Goal: Task Accomplishment & Management: Use online tool/utility

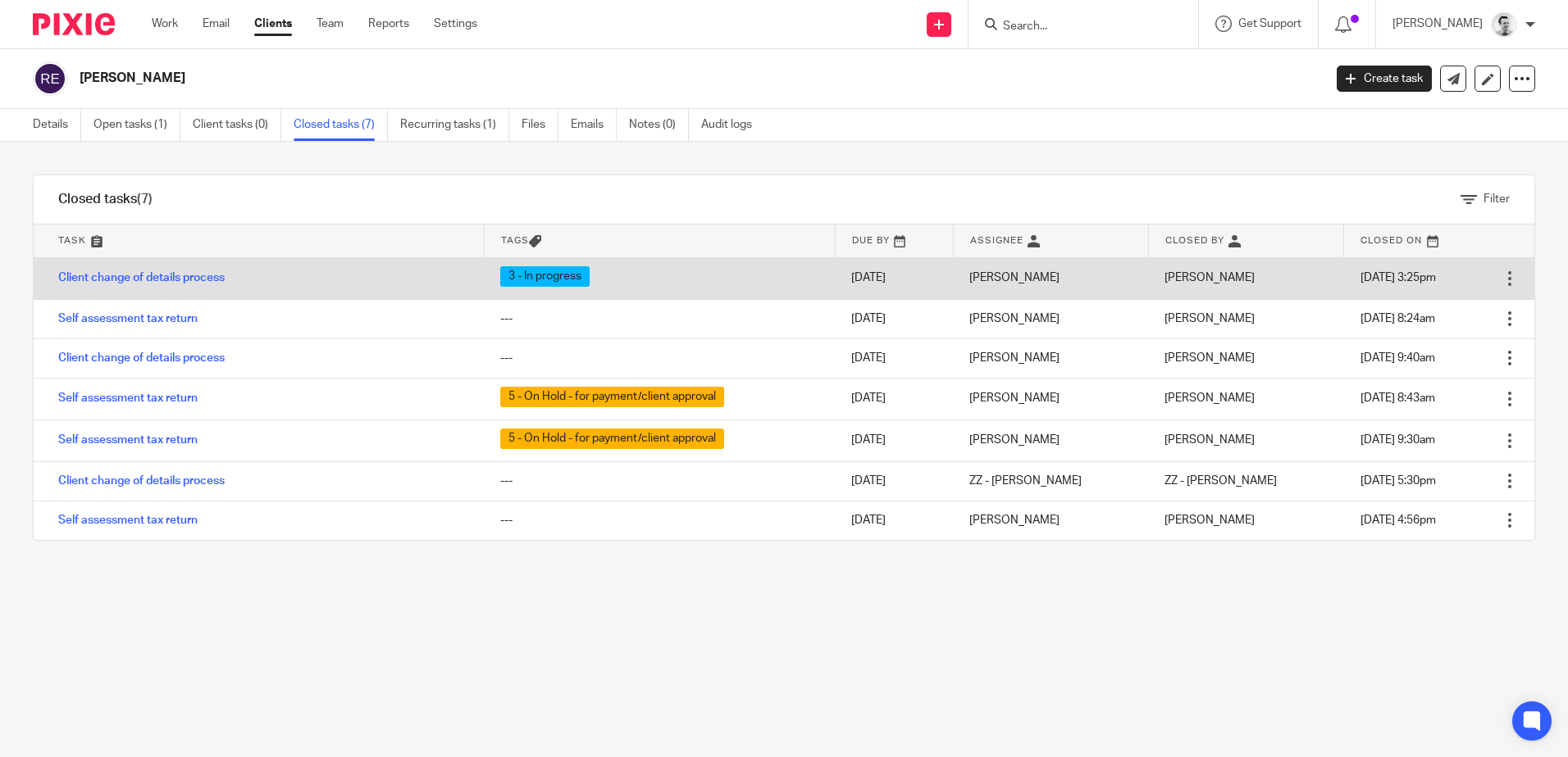
click at [164, 285] on td "Client change of details process" at bounding box center [258, 278] width 450 height 42
click at [165, 271] on td "Client change of details process" at bounding box center [258, 278] width 450 height 42
click at [165, 274] on link "Client change of details process" at bounding box center [141, 278] width 166 height 12
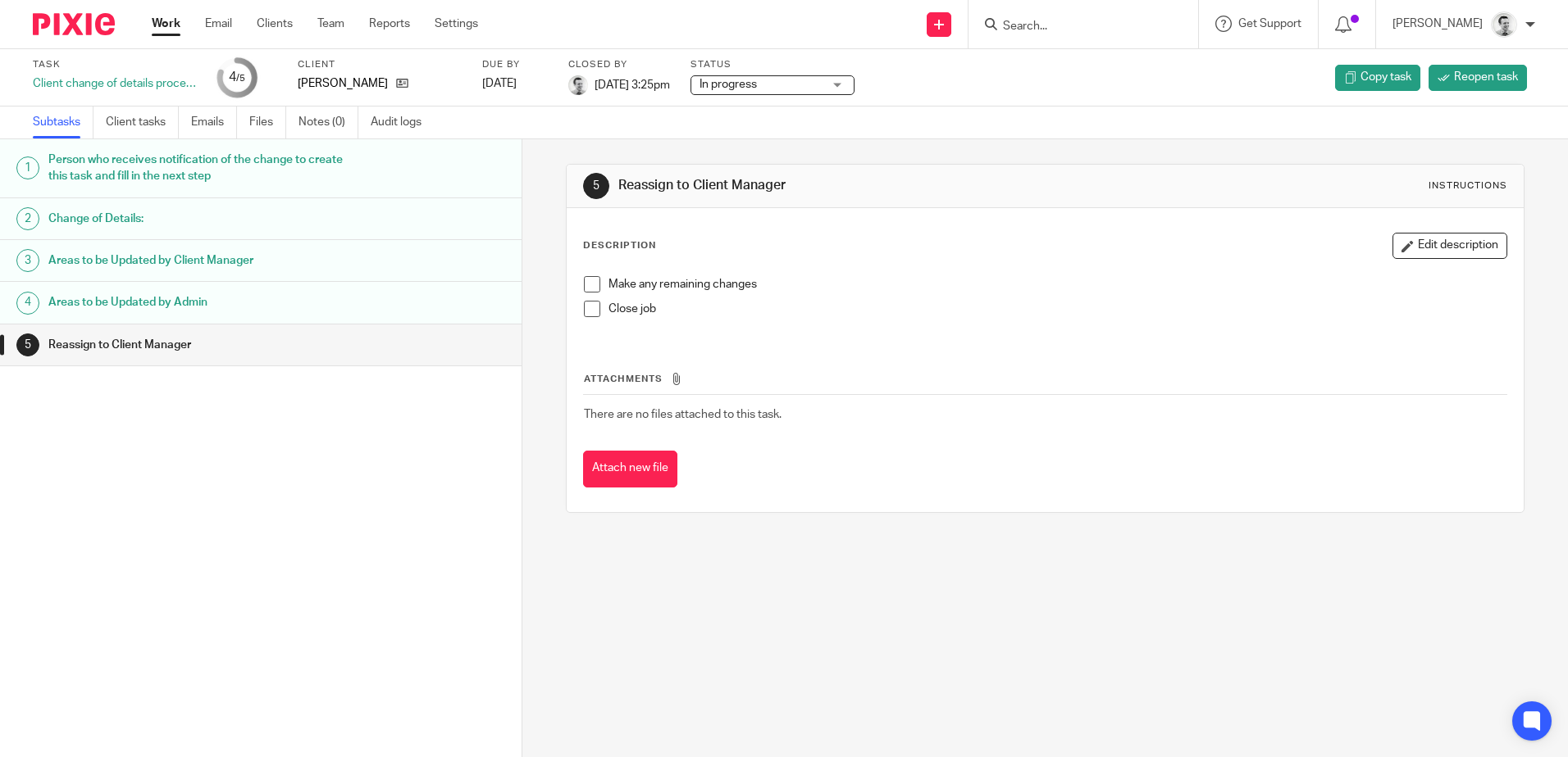
click at [100, 219] on h1 "Change of Details:" at bounding box center [200, 219] width 305 height 24
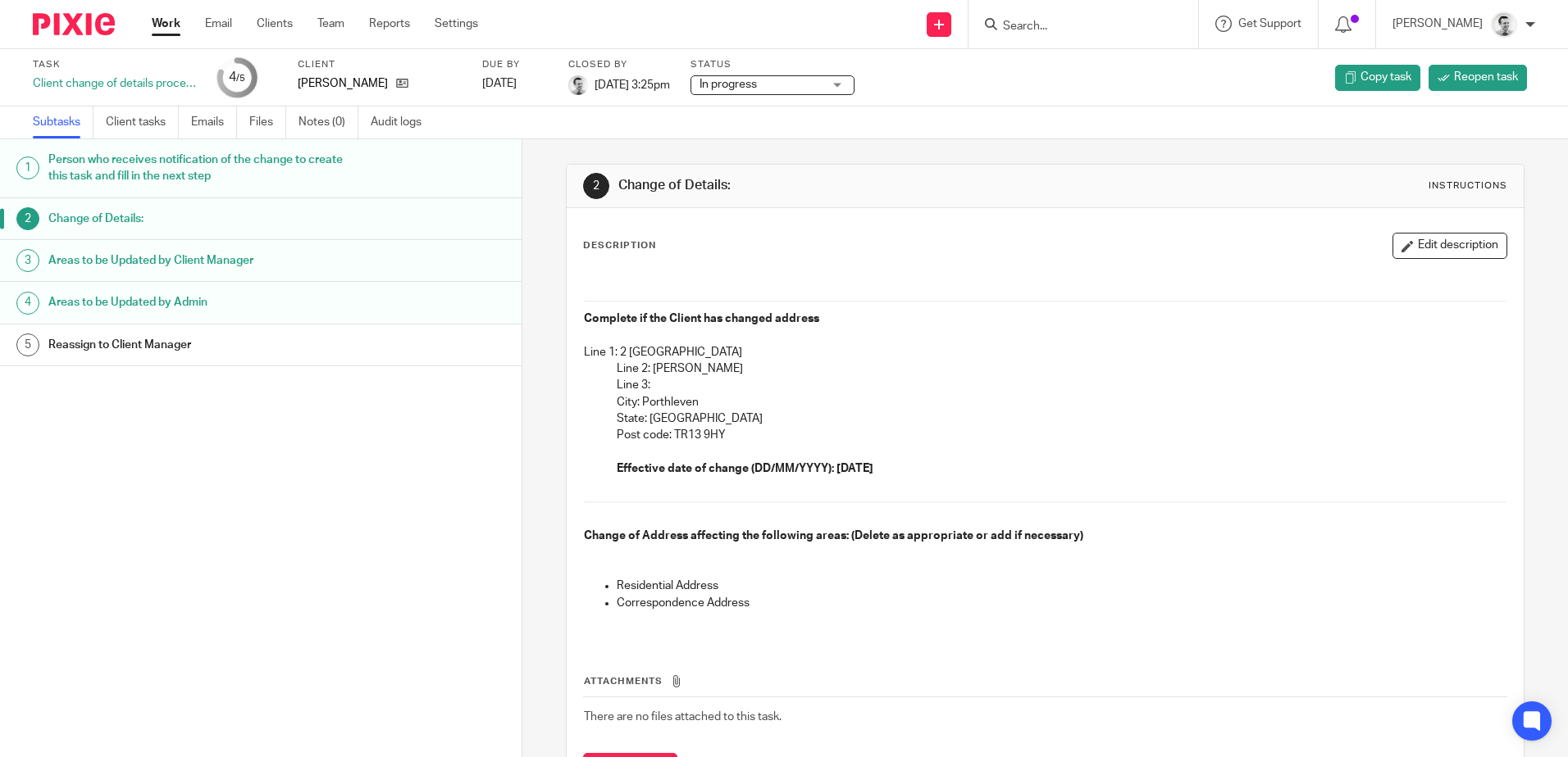
click at [1097, 24] on input "Search" at bounding box center [1075, 26] width 148 height 14
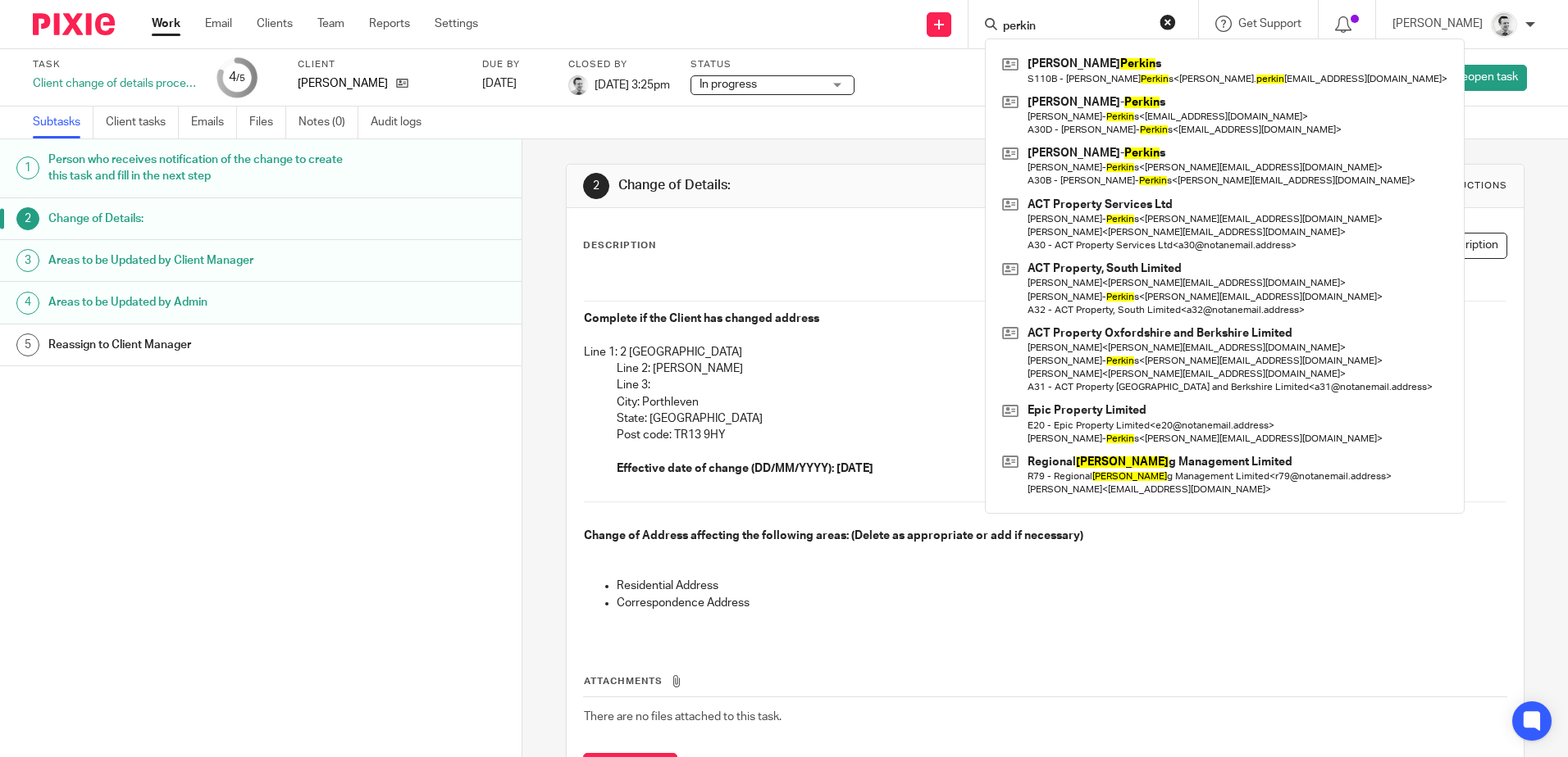
type input "perkin"
drag, startPoint x: 721, startPoint y: 145, endPoint x: 1028, endPoint y: 41, distance: 324.1
click at [721, 145] on div "2 Change of Details: Instructions Description Edit description Complete if the …" at bounding box center [1044, 489] width 958 height 700
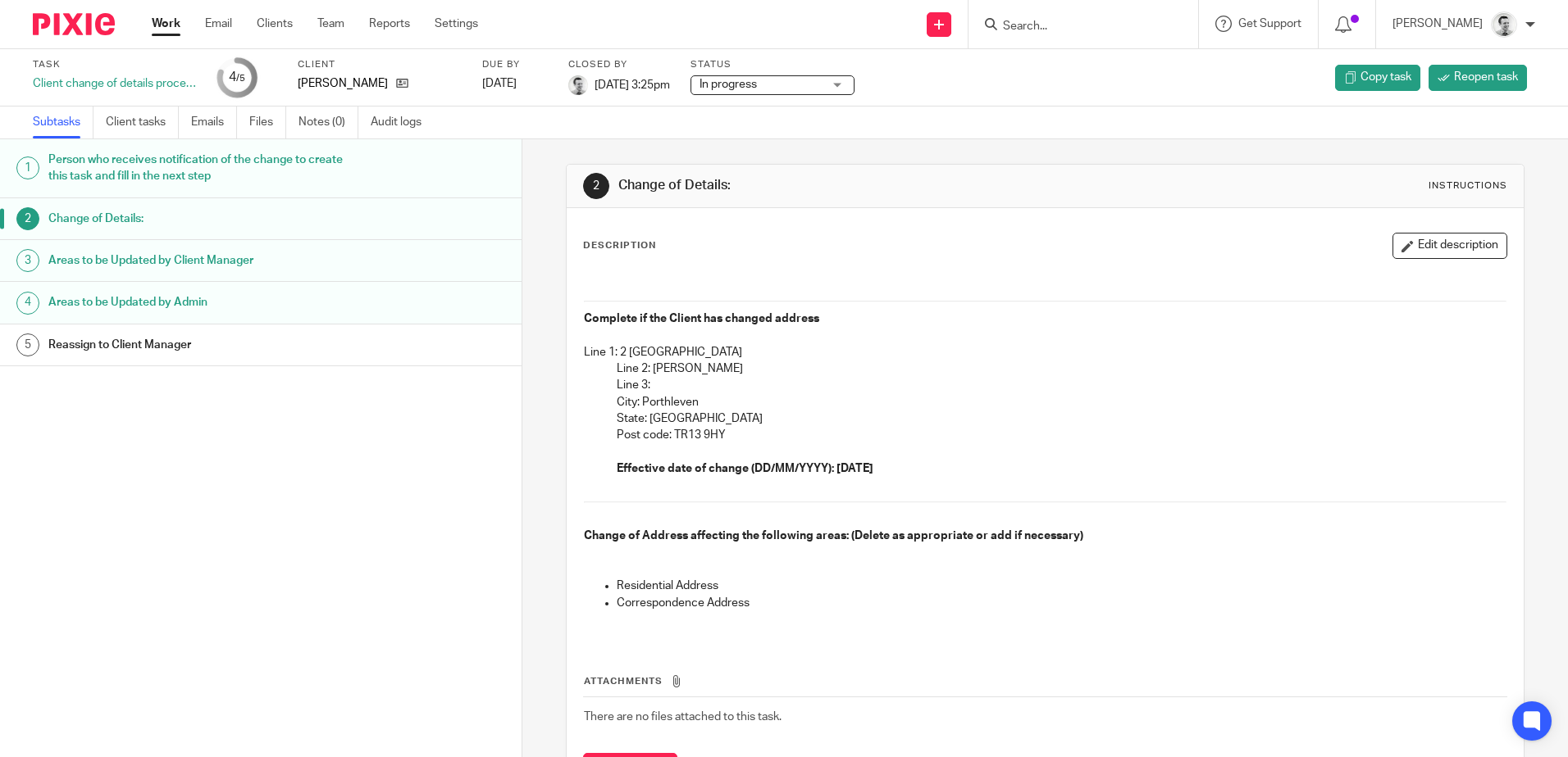
click at [1050, 23] on input "Search" at bounding box center [1075, 26] width 148 height 14
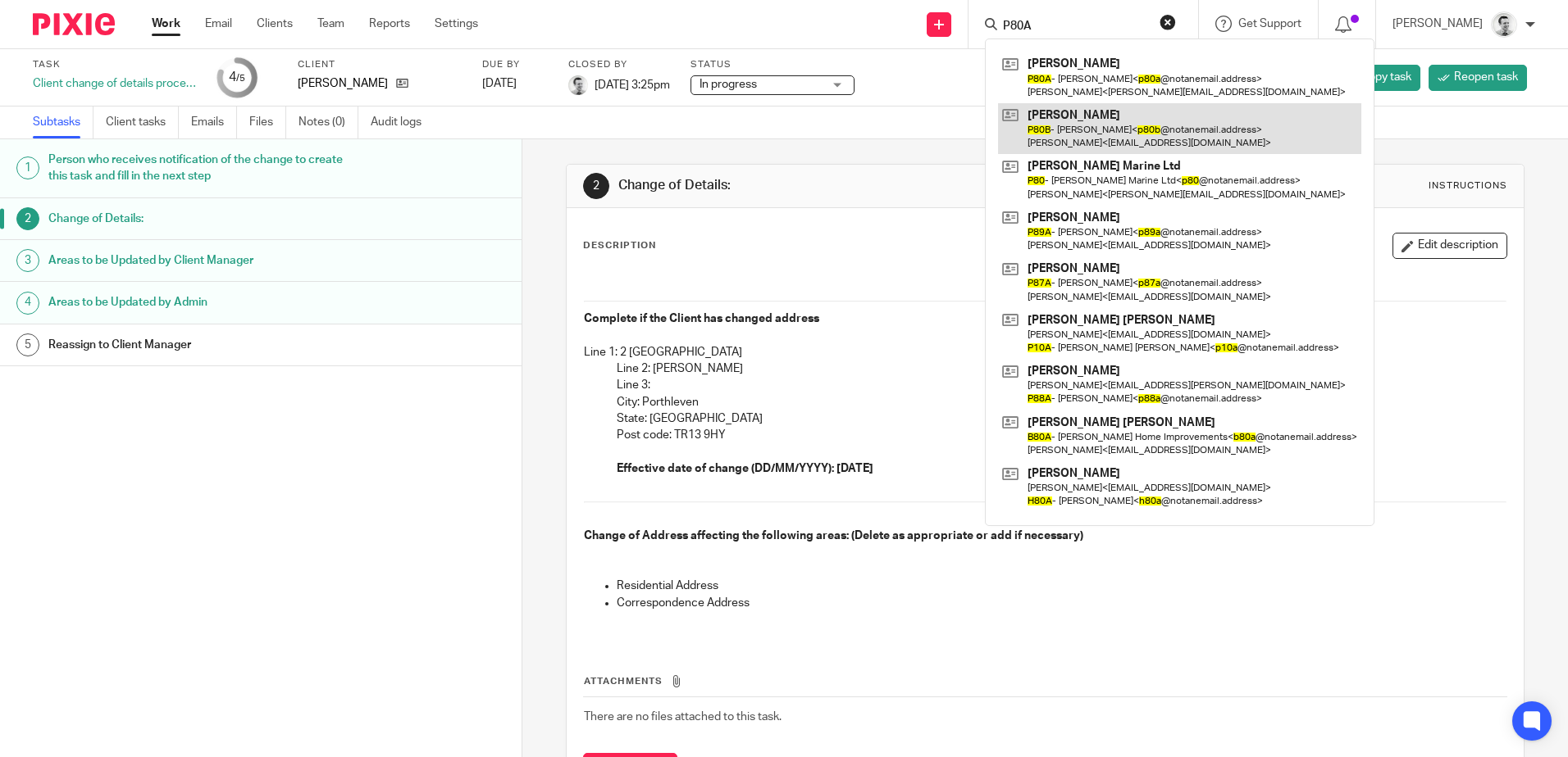
type input "P80A"
click at [1152, 105] on link at bounding box center [1180, 128] width 363 height 51
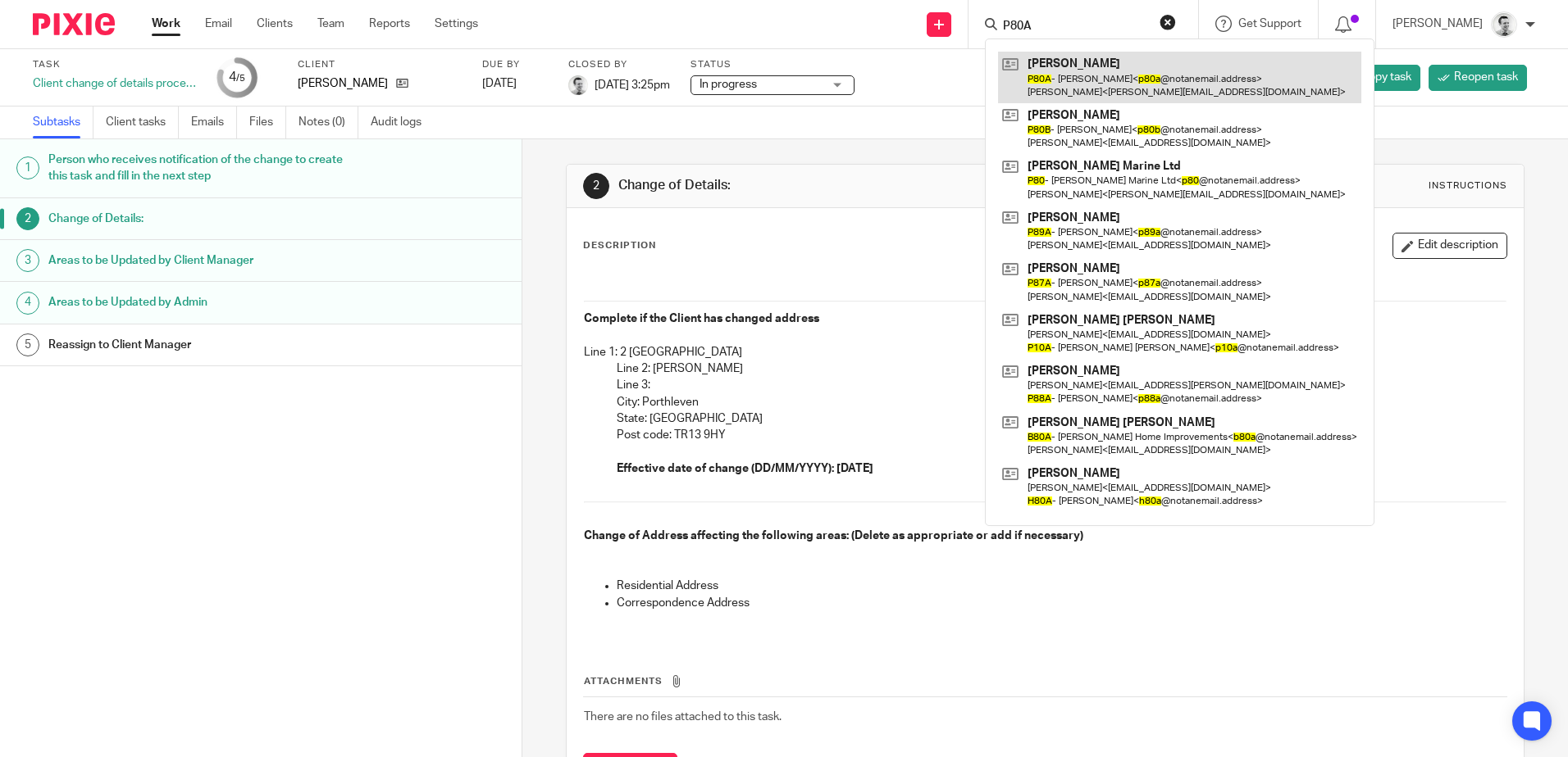
click at [1127, 84] on link at bounding box center [1180, 77] width 363 height 51
